Goal: Task Accomplishment & Management: Manage account settings

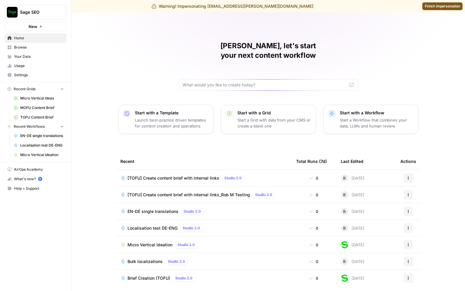
click at [42, 13] on span "Sage SEO" at bounding box center [38, 12] width 36 height 6
click at [445, 6] on span "Finish impersonation" at bounding box center [441, 6] width 35 height 5
